Goal: Transaction & Acquisition: Purchase product/service

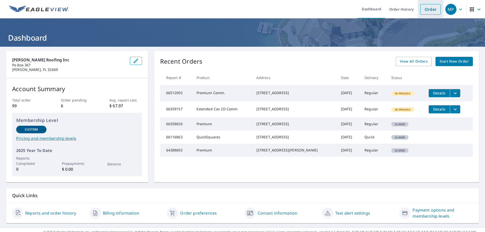
click at [428, 8] on link "Order" at bounding box center [430, 9] width 20 height 11
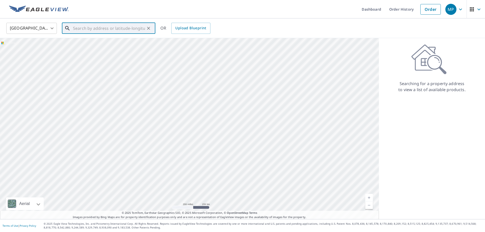
click at [74, 30] on input "text" at bounding box center [109, 28] width 72 height 14
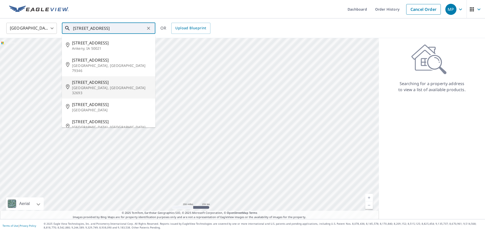
click at [76, 79] on span "[STREET_ADDRESS]" at bounding box center [111, 82] width 79 height 6
type input "[STREET_ADDRESS]"
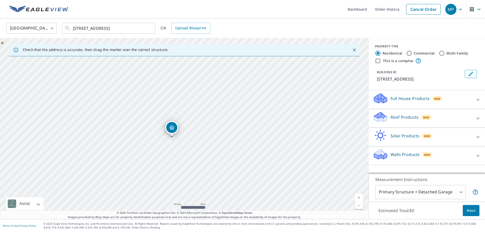
drag, startPoint x: 168, startPoint y: 121, endPoint x: 253, endPoint y: 70, distance: 99.2
click at [253, 70] on div "[STREET_ADDRESS]" at bounding box center [184, 128] width 369 height 181
click at [393, 117] on p "Roof Products" at bounding box center [404, 117] width 28 height 6
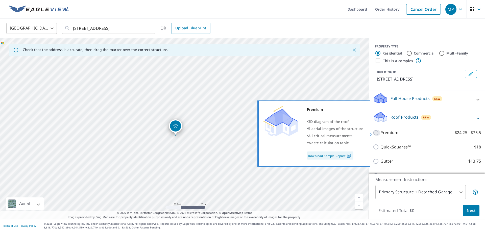
click at [375, 131] on input "Premium $24.25 - $75.5" at bounding box center [377, 133] width 8 height 6
checkbox input "true"
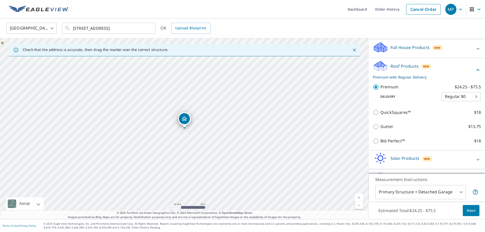
scroll to position [66, 0]
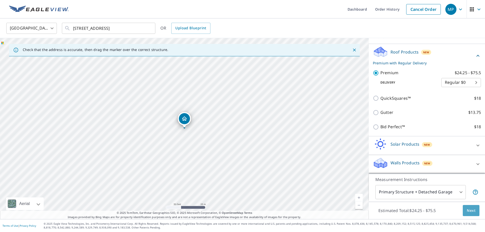
click at [474, 210] on span "Next" at bounding box center [471, 211] width 9 height 6
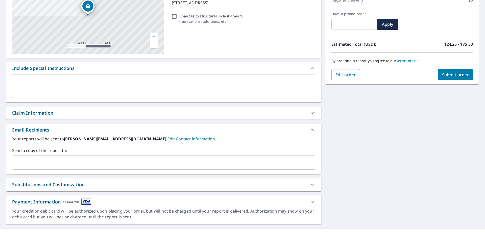
scroll to position [86, 0]
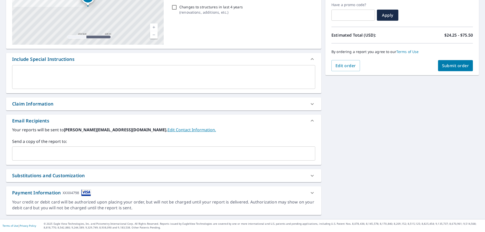
click at [24, 159] on div "​" at bounding box center [163, 153] width 303 height 14
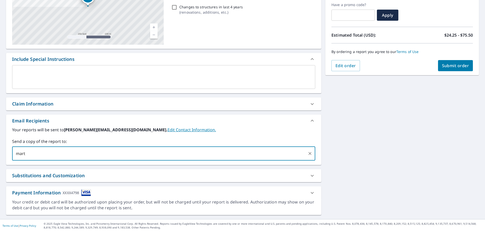
type input "[PERSON_NAME]"
drag, startPoint x: 28, startPoint y: 154, endPoint x: 7, endPoint y: 153, distance: 20.5
click at [14, 153] on input "[PERSON_NAME]" at bounding box center [159, 154] width 291 height 10
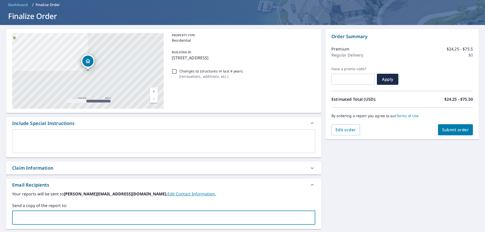
scroll to position [0, 0]
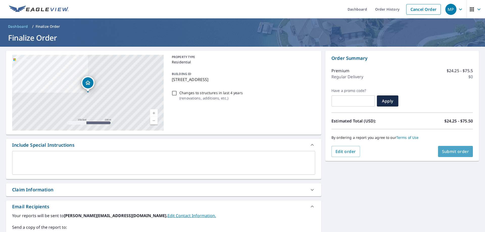
click at [448, 150] on span "Submit order" at bounding box center [455, 152] width 27 height 6
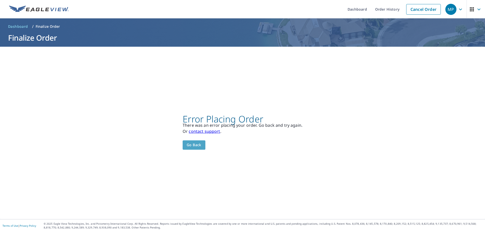
click at [191, 144] on span "Go back" at bounding box center [194, 145] width 15 height 6
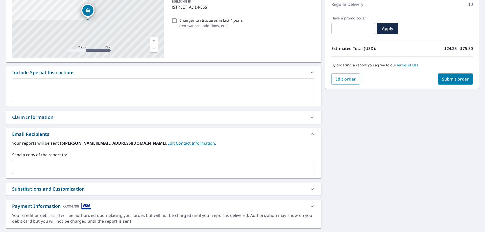
scroll to position [86, 0]
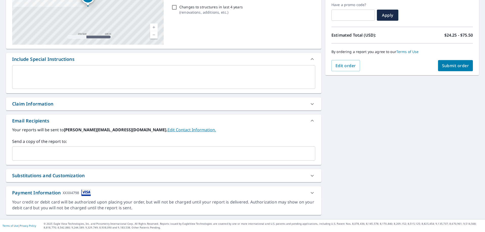
click at [133, 191] on div "Payment Information XXXX4798" at bounding box center [159, 192] width 294 height 7
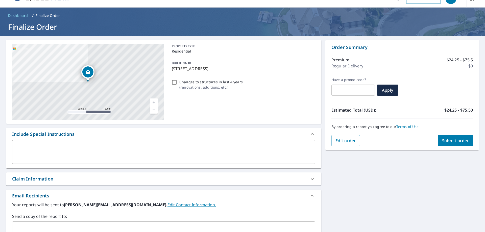
scroll to position [0, 0]
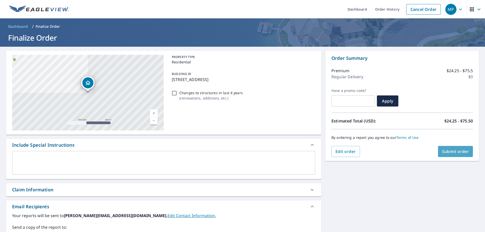
click at [449, 151] on span "Submit order" at bounding box center [455, 152] width 27 height 6
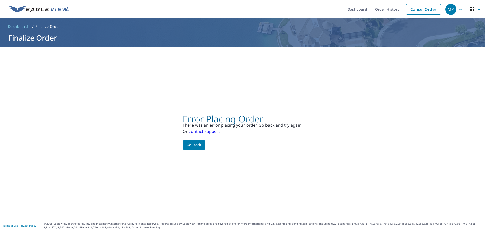
drag, startPoint x: 223, startPoint y: 146, endPoint x: 215, endPoint y: 132, distance: 16.4
